Goal: Communication & Community: Answer question/provide support

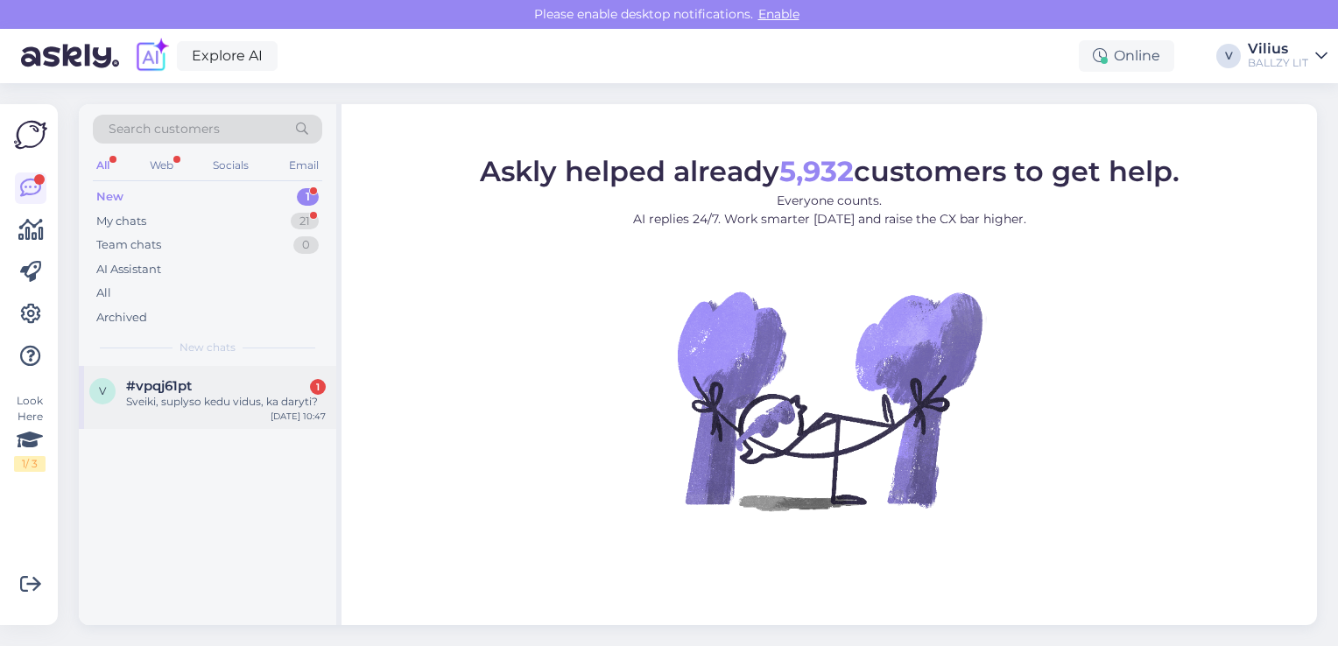
click at [237, 380] on div "#vpqj61pt 1" at bounding box center [226, 386] width 200 height 16
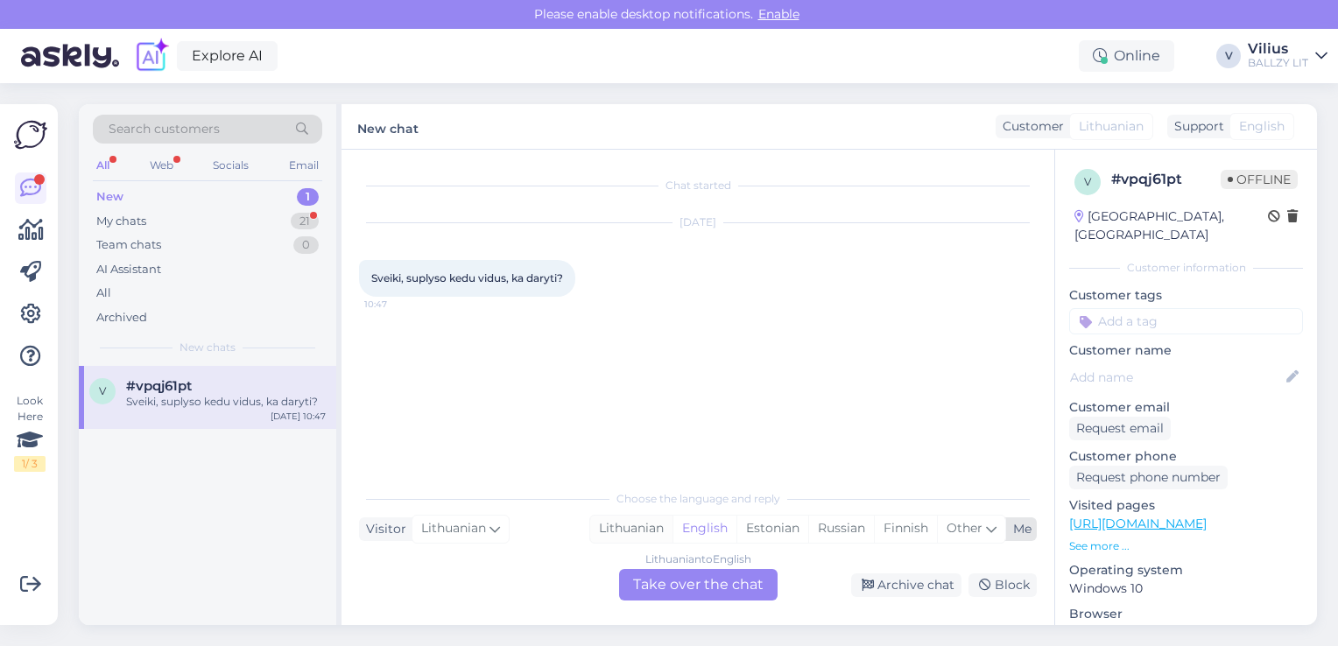
click at [642, 532] on div "Lithuanian" at bounding box center [631, 529] width 82 height 26
click at [675, 582] on div "Lithuanian to Lithuanian Take over the chat" at bounding box center [698, 585] width 158 height 32
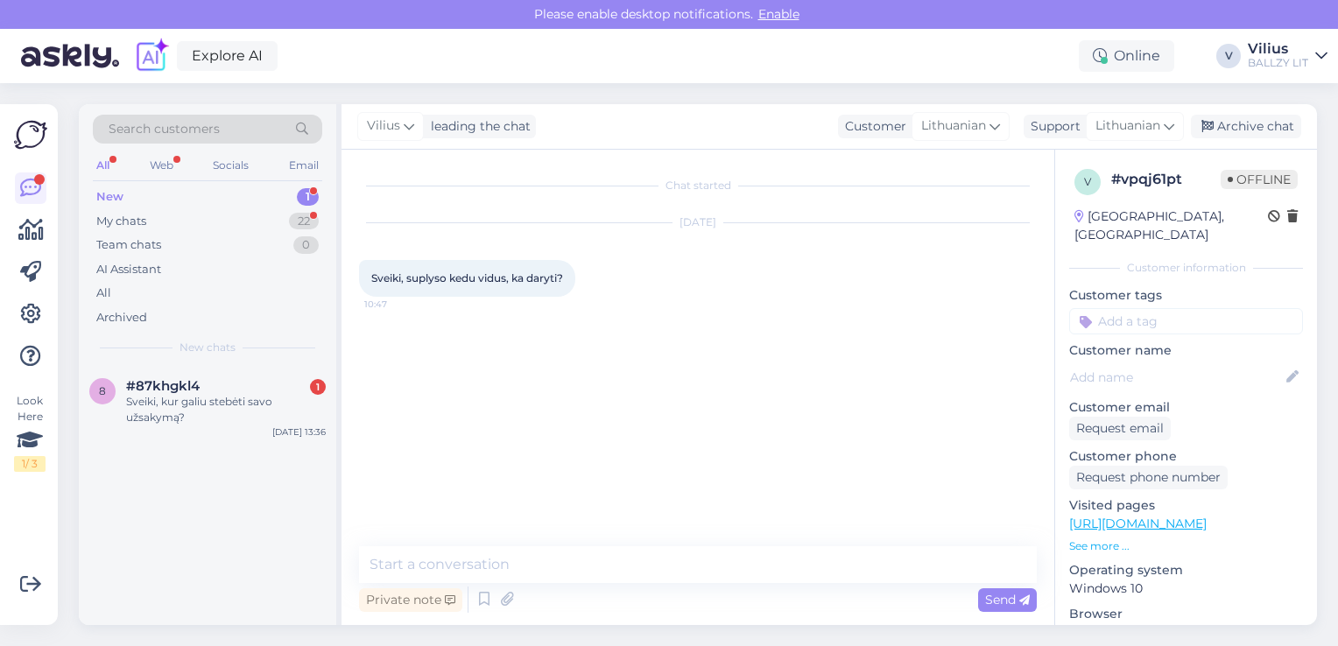
drag, startPoint x: 594, startPoint y: 532, endPoint x: 511, endPoint y: 563, distance: 87.8
click at [511, 563] on div "Chat started [DATE] Sveiki, suplyso kedu vidus, ka daryti? 10:47 Private note S…" at bounding box center [697, 387] width 713 height 475
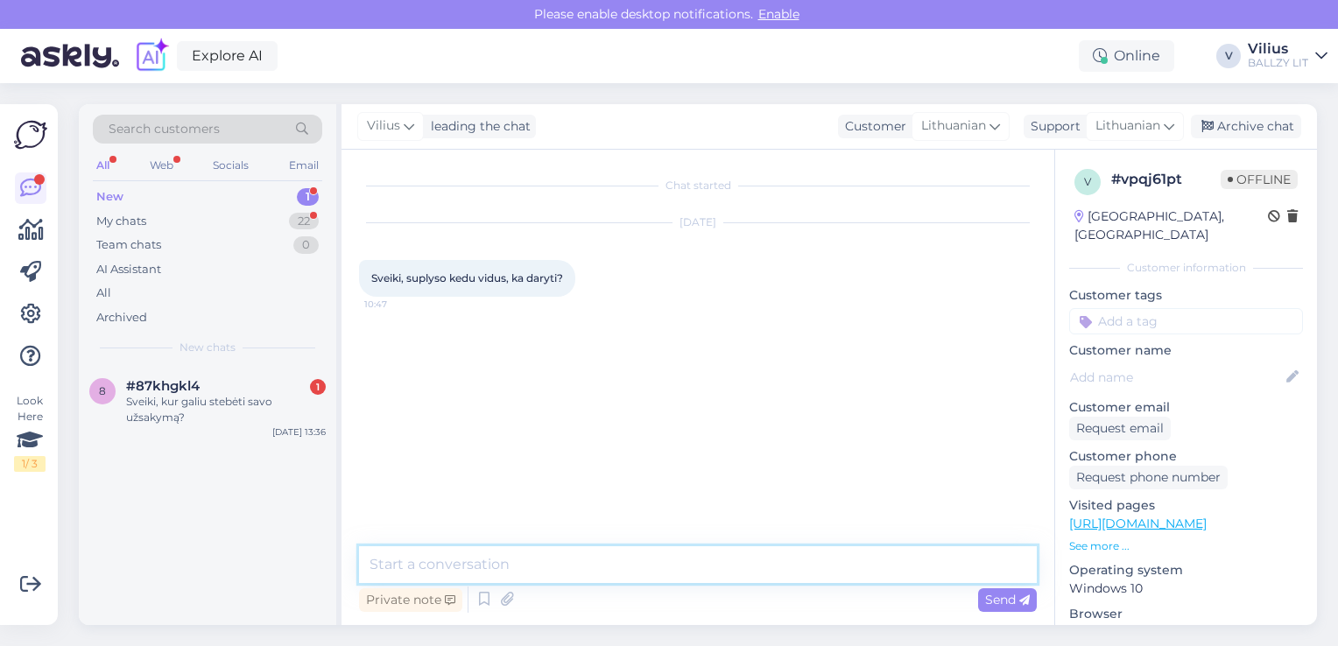
click at [511, 563] on textarea at bounding box center [698, 564] width 678 height 37
paste textarea "Laba diena, kilus abejonių dėl internetinėje parduotuvėje pirktos prekės kokybė…"
type textarea "Laba diena, kilus abejonių dėl internetinėje parduotuvėje pirktos prekės kokybė…"
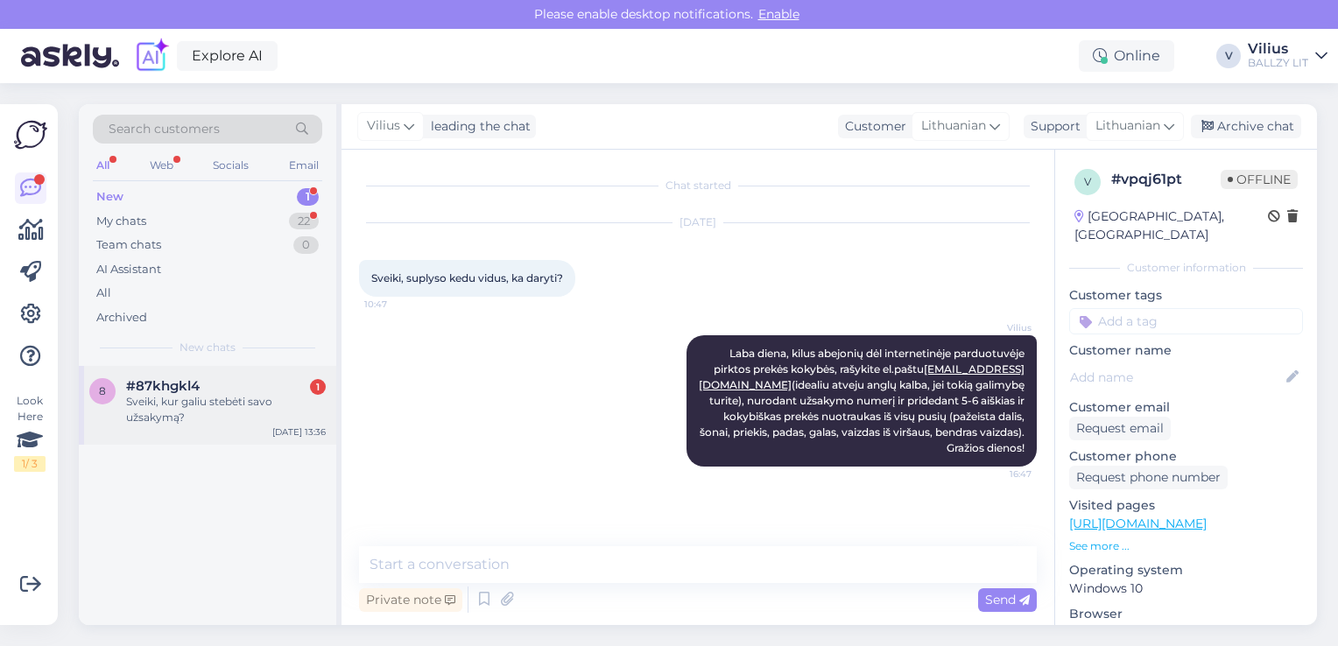
click at [224, 401] on div "Sveiki, kur galiu stebėti savo užsakymą?" at bounding box center [226, 410] width 200 height 32
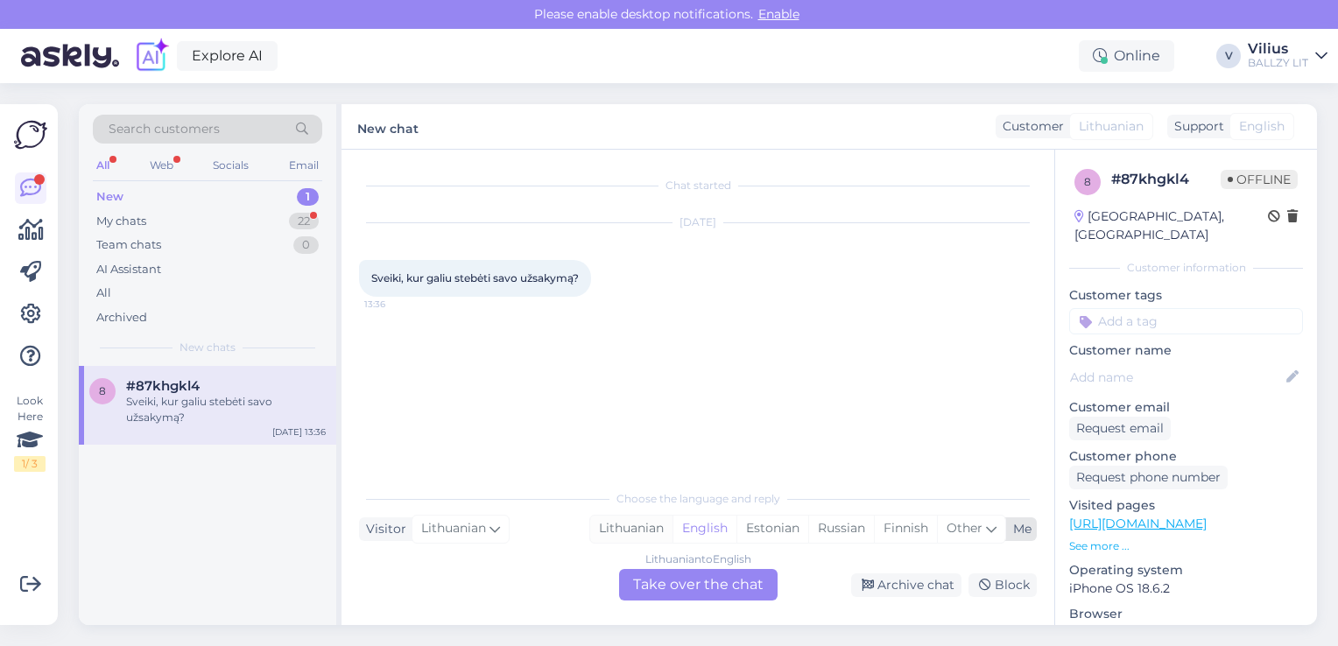
click at [627, 519] on div "Lithuanian" at bounding box center [631, 529] width 82 height 26
click at [672, 582] on div "Lithuanian to Lithuanian Take over the chat" at bounding box center [698, 585] width 158 height 32
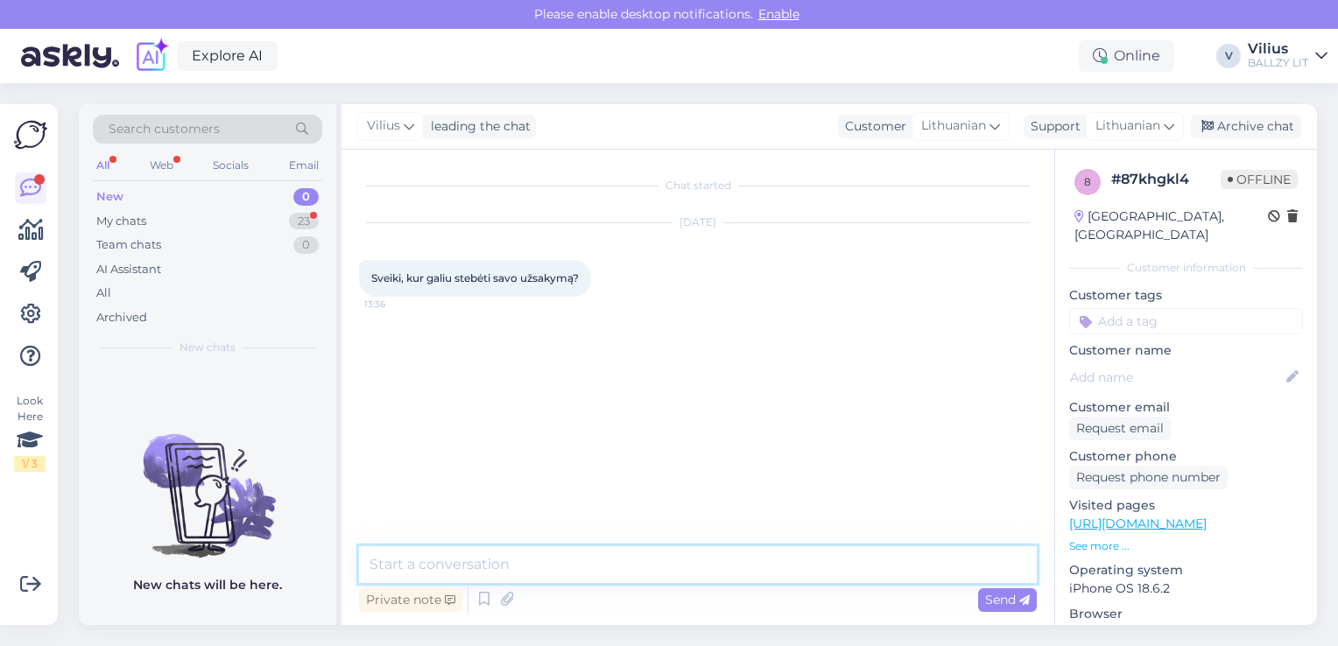
click at [644, 562] on textarea at bounding box center [698, 564] width 678 height 37
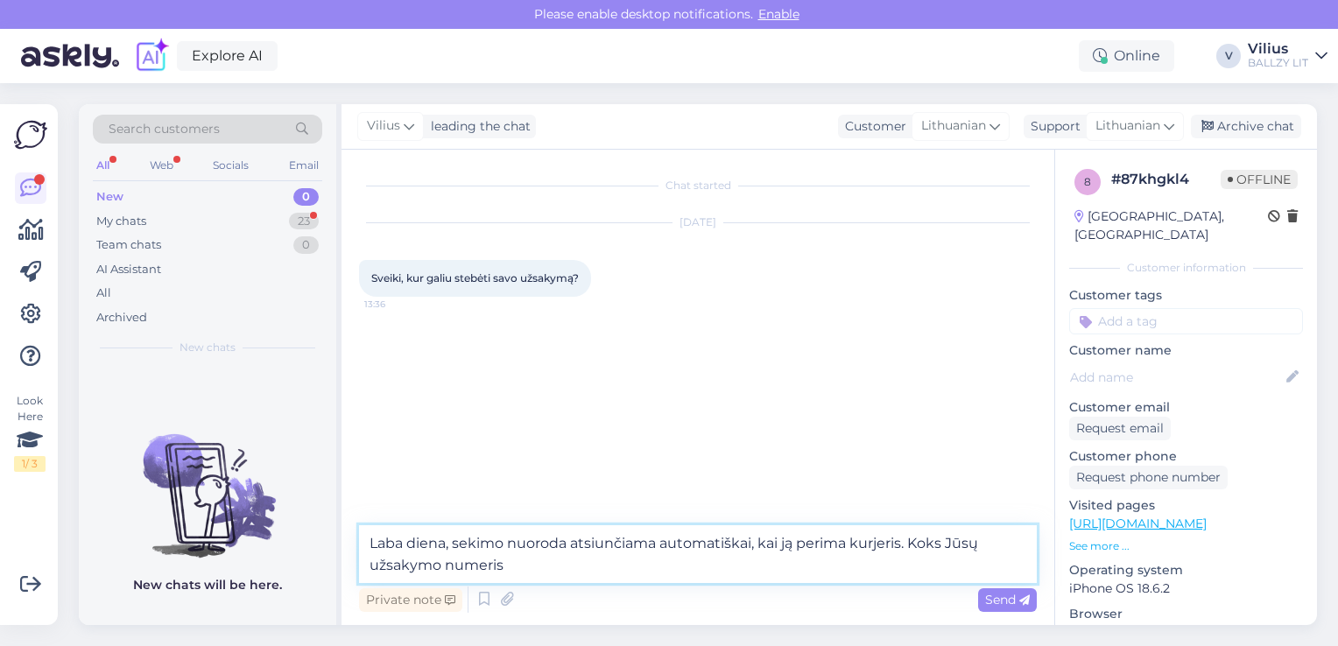
type textarea "Laba diena, sekimo nuoroda atsiunčiama automatiškai, kai ją perima kurjeris. Ko…"
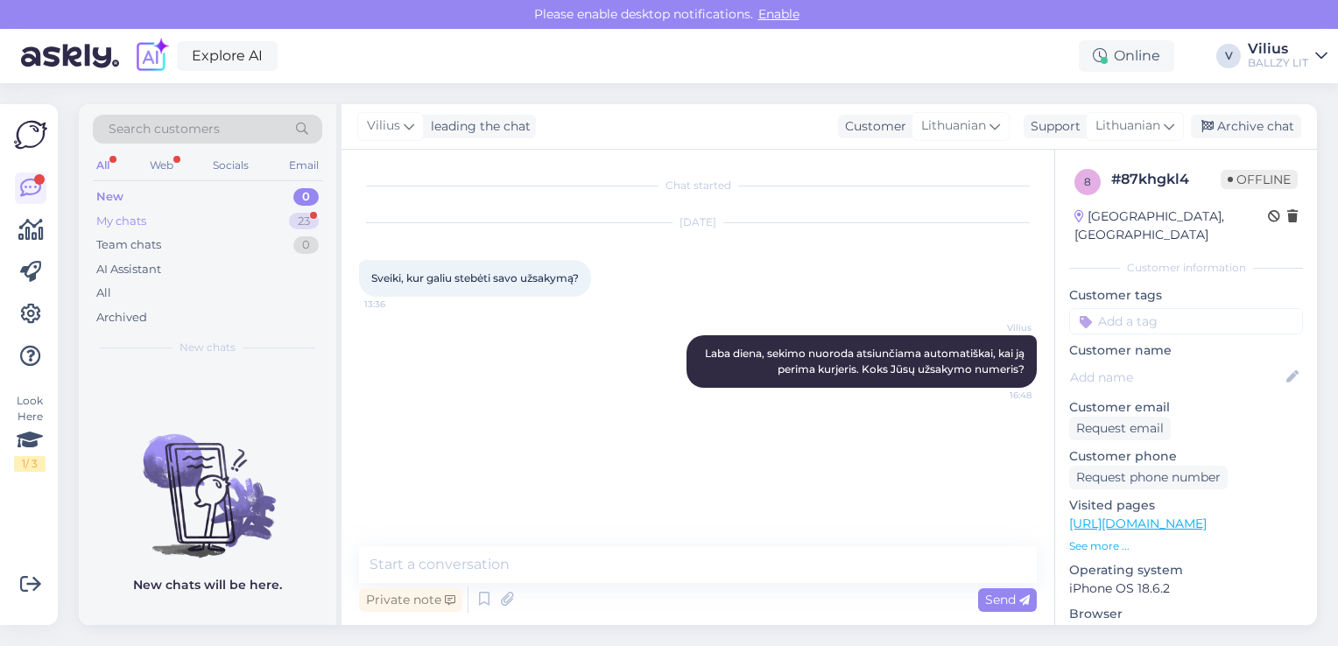
click at [178, 215] on div "My chats 23" at bounding box center [207, 221] width 229 height 25
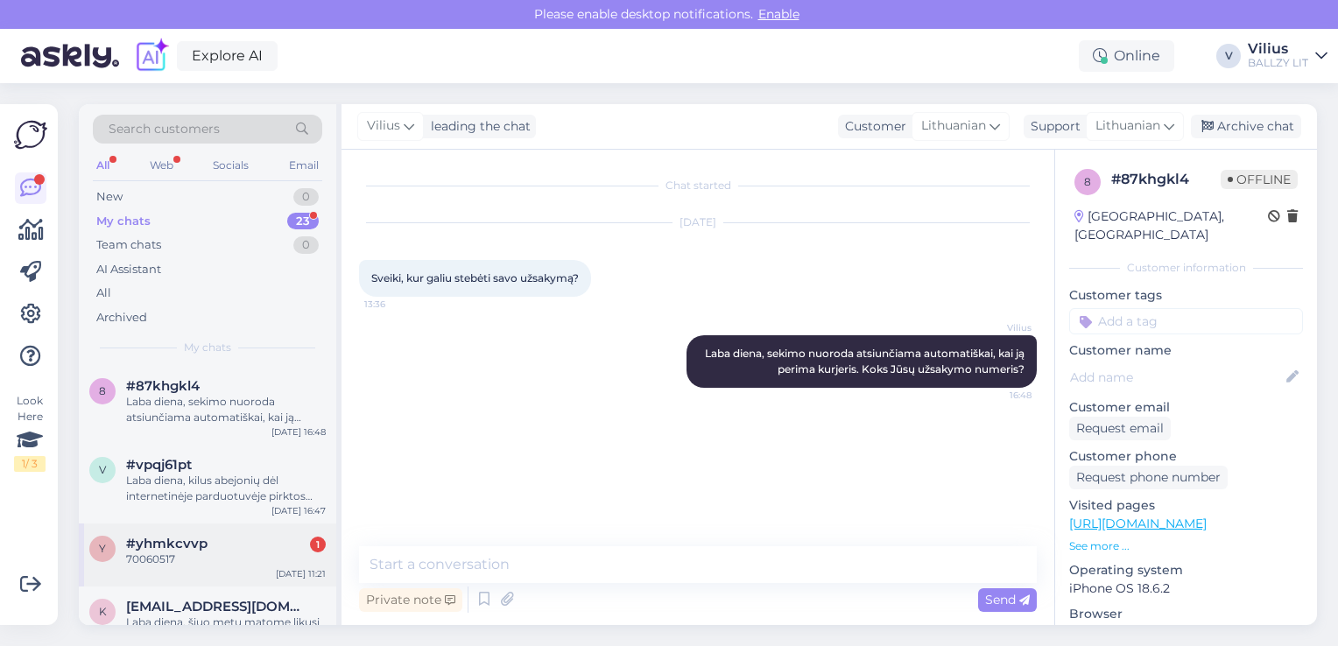
click at [211, 550] on div "#yhmkcvvp 1" at bounding box center [226, 544] width 200 height 16
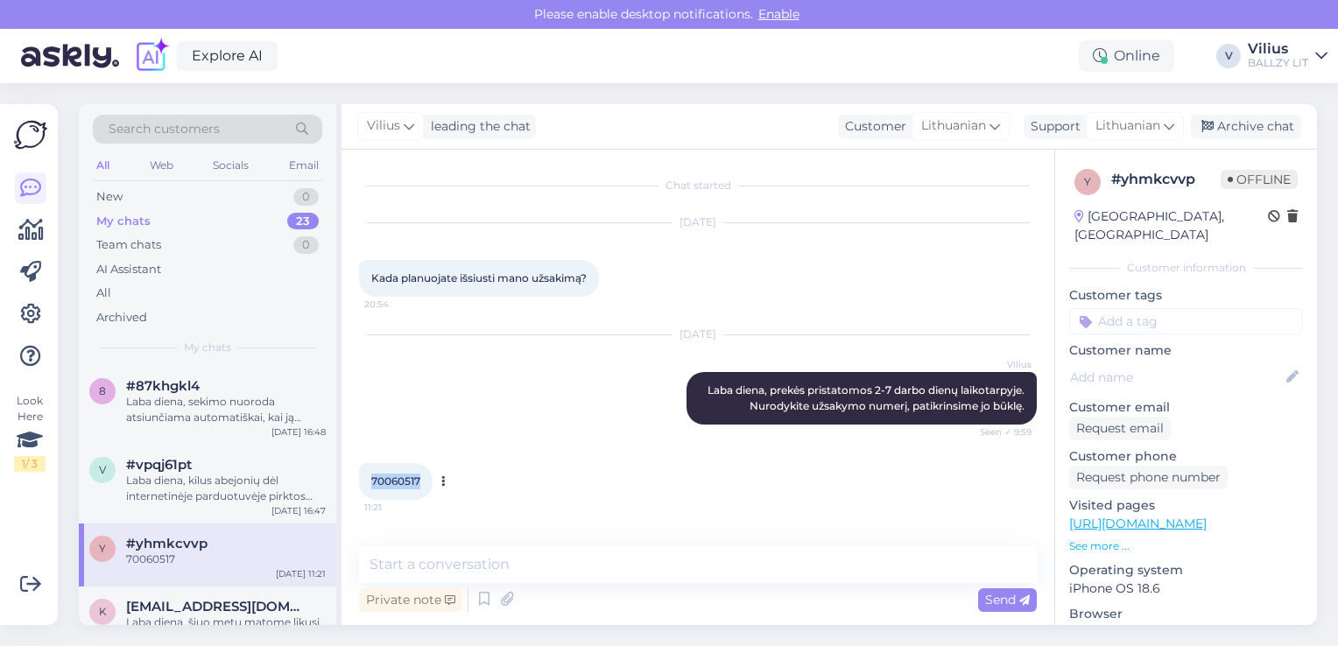
drag, startPoint x: 372, startPoint y: 475, endPoint x: 420, endPoint y: 481, distance: 48.5
click at [420, 481] on span "70060517" at bounding box center [395, 481] width 49 height 13
copy span "70060517"
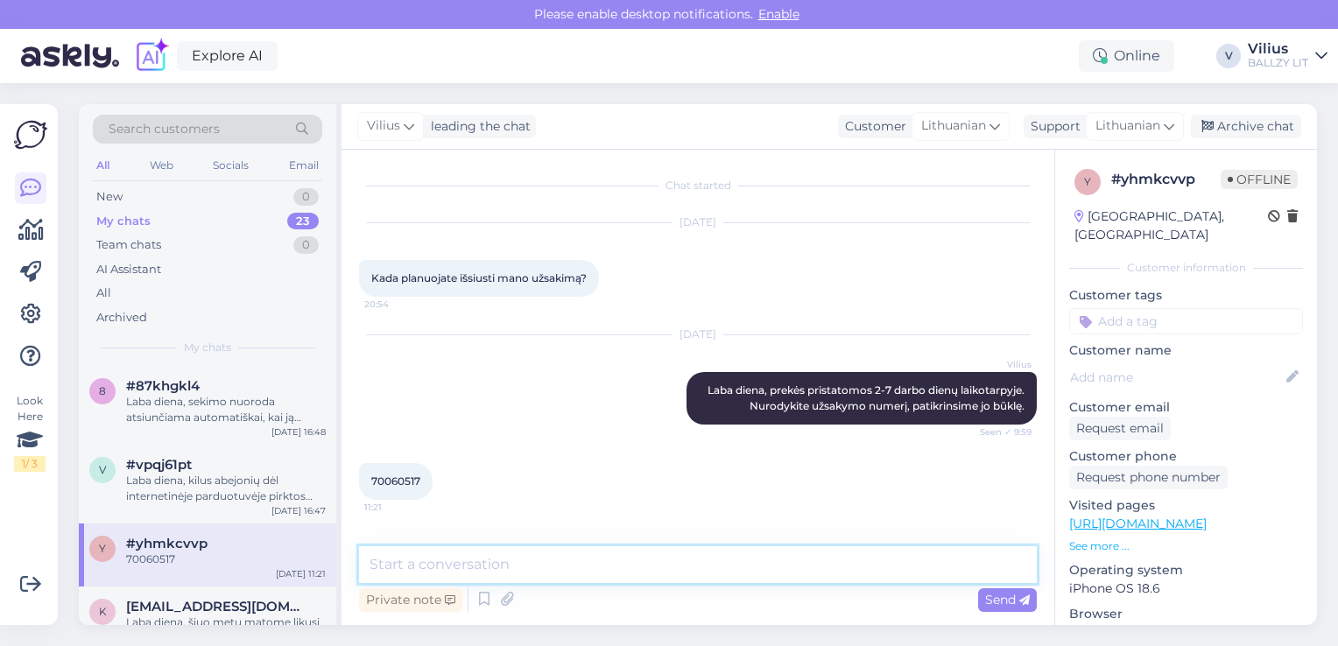
click at [516, 561] on textarea at bounding box center [698, 564] width 678 height 37
paste textarea "[URL][DOMAIN_NAME]"
type textarea "Siuntos judėjimą galėsite sekti čia: [URL][DOMAIN_NAME]"
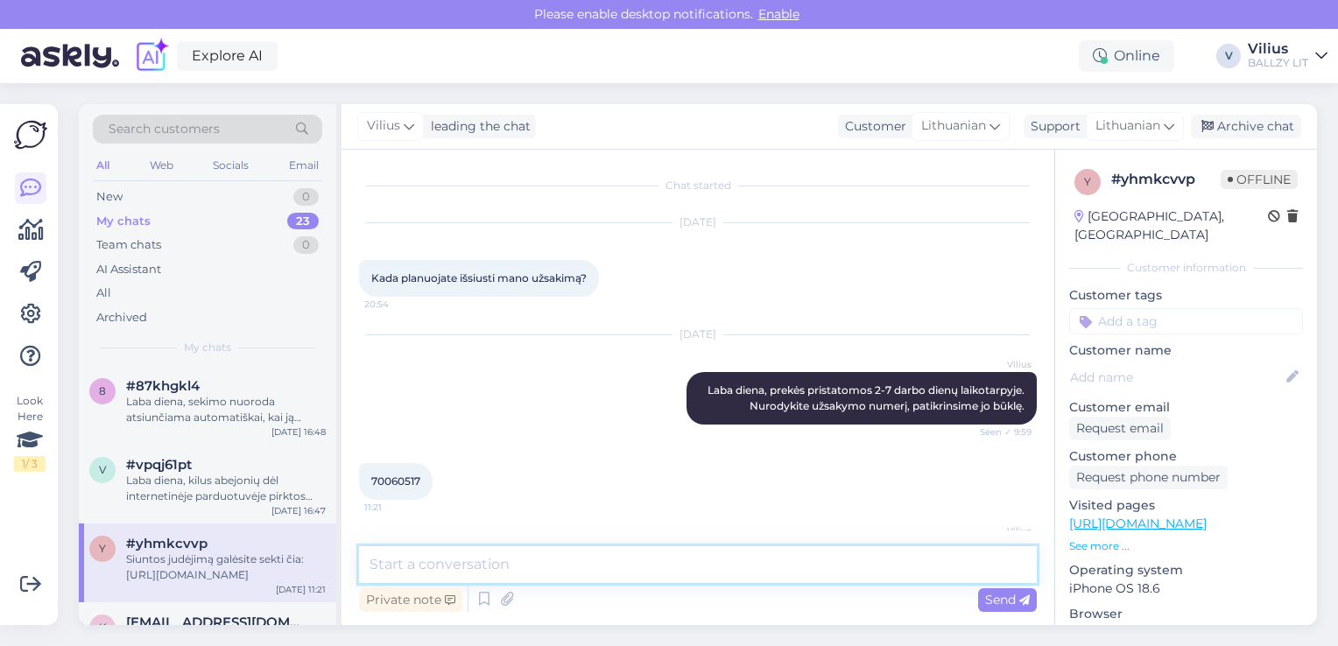
scroll to position [80, 0]
